Goal: Communication & Community: Answer question/provide support

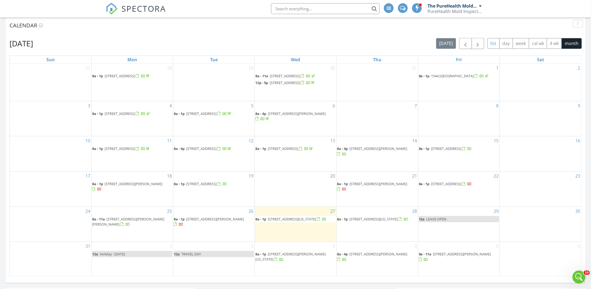
scroll to position [217, 0]
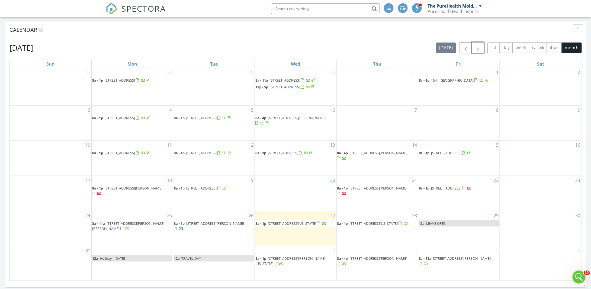
click at [483, 48] on button "button" at bounding box center [478, 47] width 13 height 11
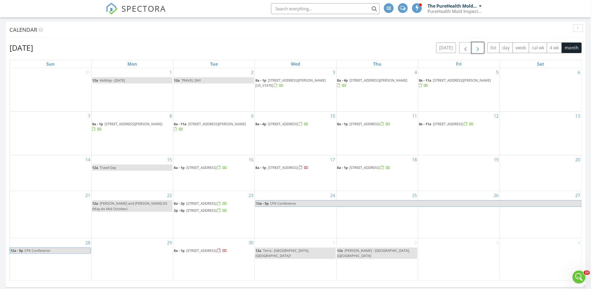
click at [483, 48] on button "button" at bounding box center [478, 47] width 13 height 11
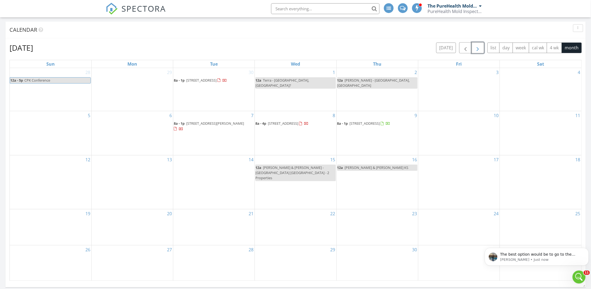
scroll to position [0, 0]
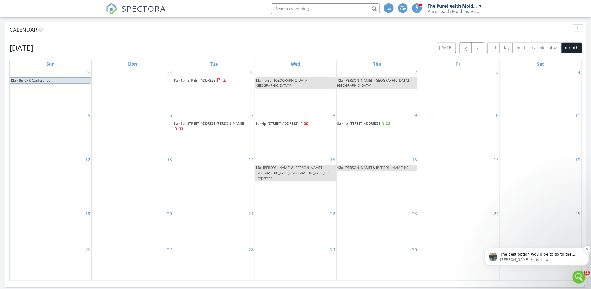
click at [538, 255] on p "The best option would be to go to the inspection details page and: 1. Edit fees…" at bounding box center [541, 254] width 82 height 5
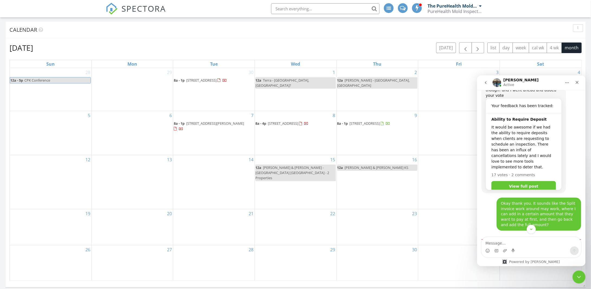
scroll to position [756, 0]
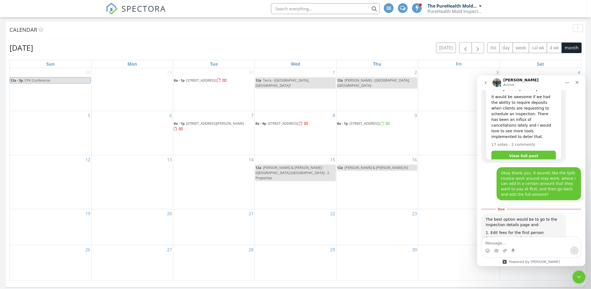
click at [520, 239] on textarea "Message…" at bounding box center [531, 241] width 99 height 9
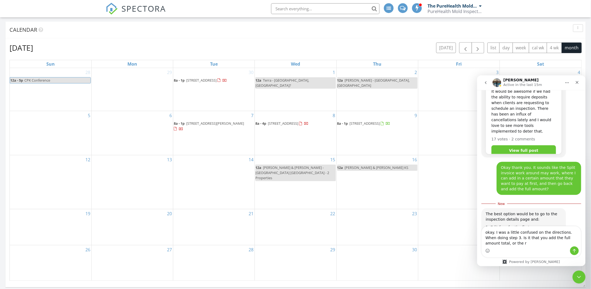
scroll to position [767, 0]
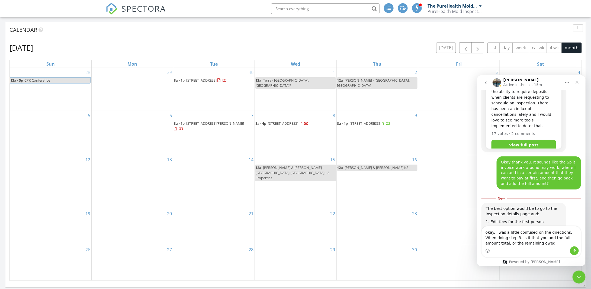
type textarea "okay. I was a little confused on the directions. When doing step 3. Is it that …"
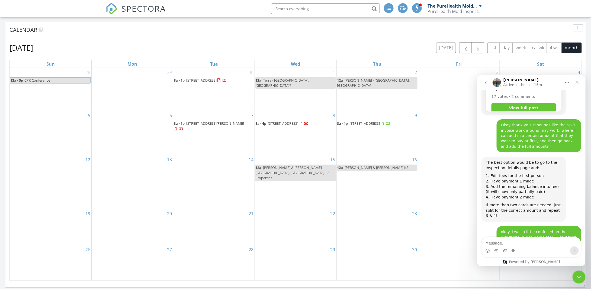
scroll to position [806, 0]
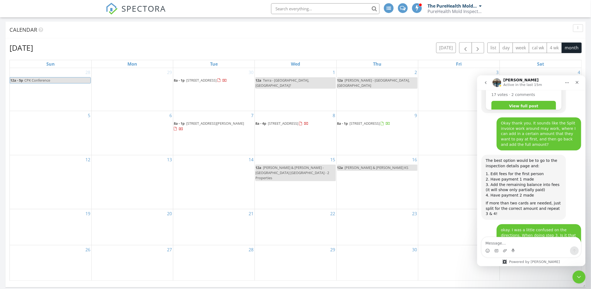
click at [521, 239] on textarea "Message…" at bounding box center [531, 241] width 99 height 9
type textarea "Okay thank you!"
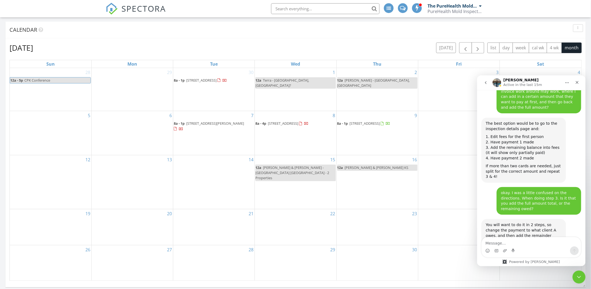
scroll to position [859, 0]
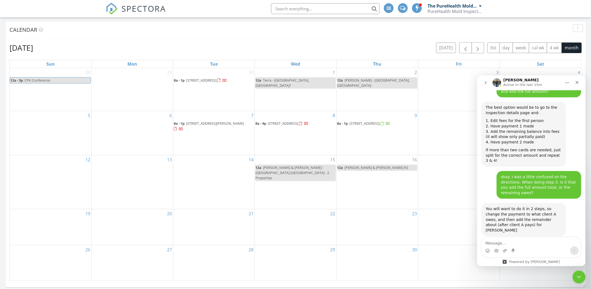
click at [514, 238] on textarea "Message…" at bounding box center [531, 241] width 99 height 9
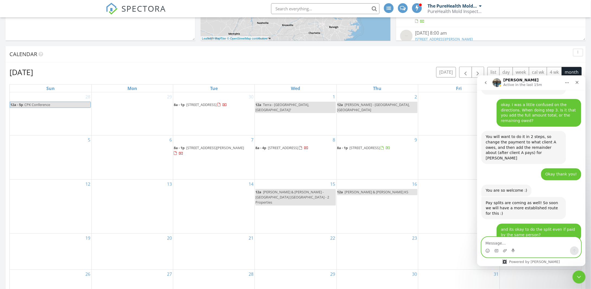
scroll to position [190, 0]
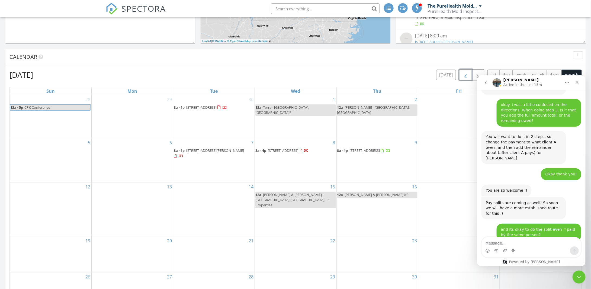
click at [466, 77] on span "button" at bounding box center [465, 75] width 7 height 7
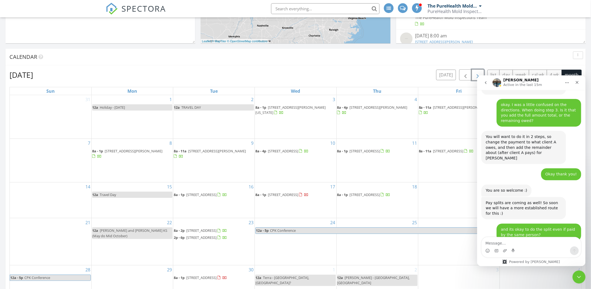
click at [479, 72] on span "button" at bounding box center [478, 75] width 7 height 7
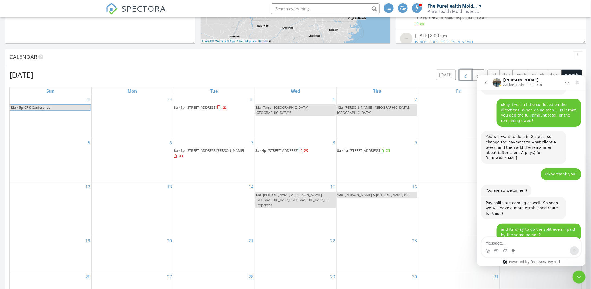
click at [466, 74] on span "button" at bounding box center [465, 75] width 7 height 7
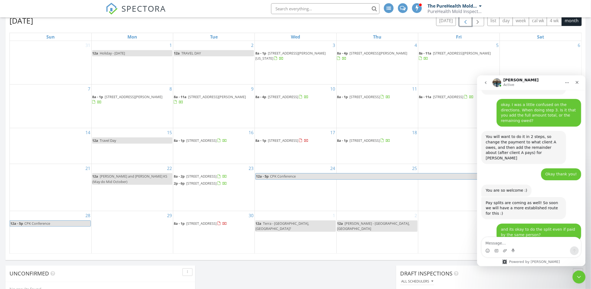
scroll to position [949, 0]
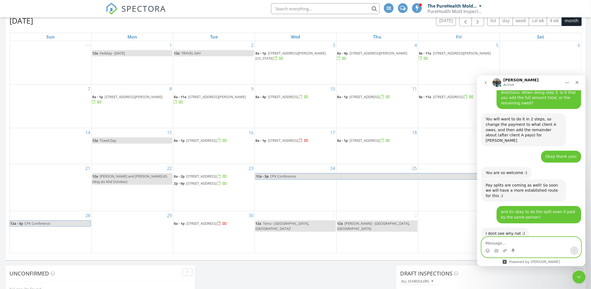
click at [519, 241] on textarea "Message…" at bounding box center [531, 241] width 99 height 9
type textarea "I think that is it, thank you"
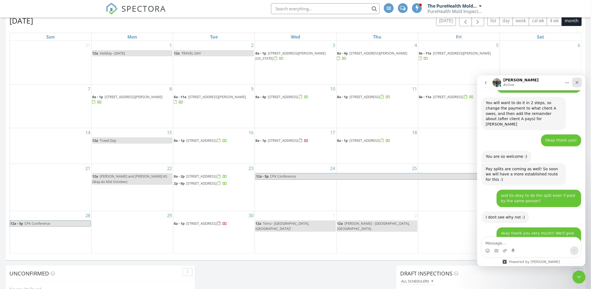
click at [576, 81] on icon "Close" at bounding box center [577, 82] width 4 height 4
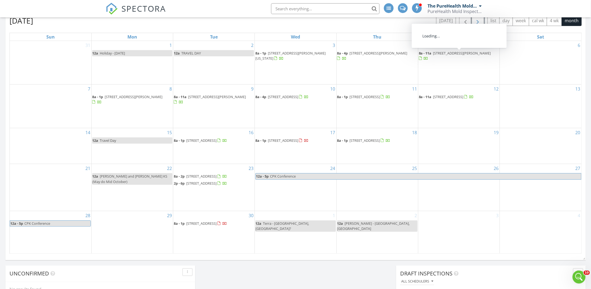
click at [479, 23] on span "button" at bounding box center [478, 21] width 7 height 7
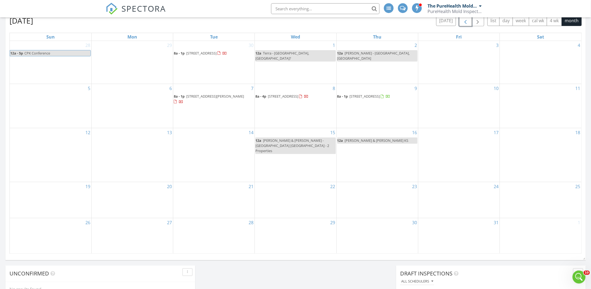
click at [468, 22] on span "button" at bounding box center [465, 21] width 7 height 7
